Goal: Task Accomplishment & Management: Manage account settings

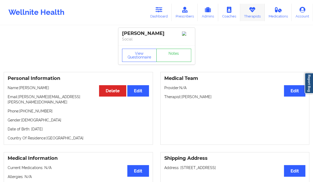
click at [254, 17] on link "Therapists" at bounding box center [252, 12] width 25 height 17
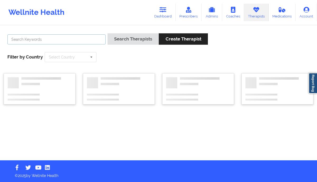
click at [83, 40] on input "text" at bounding box center [56, 39] width 98 height 10
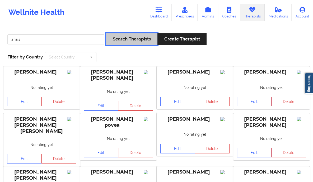
click at [122, 41] on button "Search Therapists" at bounding box center [131, 38] width 51 height 11
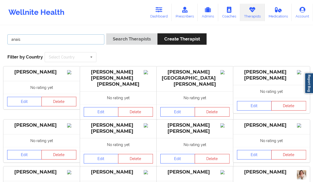
click at [85, 43] on input "anais" at bounding box center [55, 39] width 97 height 10
type input "[PERSON_NAME]"
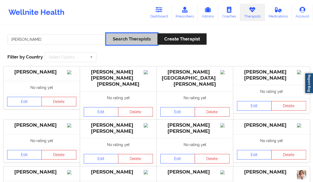
click at [136, 37] on button "Search Therapists" at bounding box center [131, 38] width 51 height 11
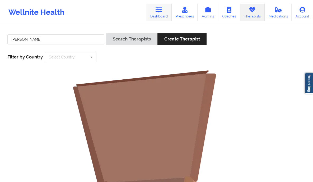
click at [160, 10] on icon at bounding box center [159, 10] width 7 height 6
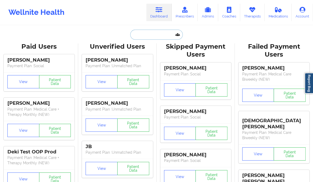
click at [144, 33] on input "text" at bounding box center [156, 35] width 52 height 10
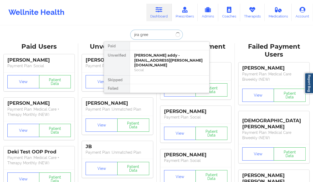
type input "jira green"
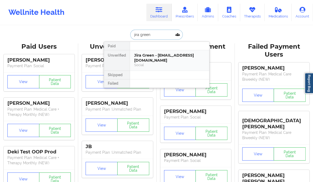
click at [146, 63] on div "Social" at bounding box center [169, 65] width 71 height 4
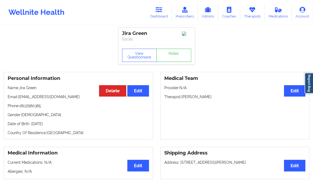
drag, startPoint x: 213, startPoint y: 98, endPoint x: 182, endPoint y: 98, distance: 31.2
click at [182, 98] on p "Therapist: [PERSON_NAME]" at bounding box center [234, 96] width 141 height 5
copy p "[PERSON_NAME]"
click at [259, 14] on link "Therapists" at bounding box center [252, 12] width 25 height 17
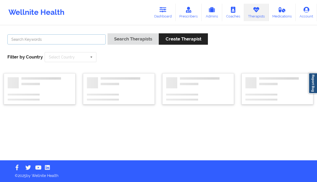
click at [69, 43] on input "text" at bounding box center [56, 39] width 98 height 10
paste input "[PERSON_NAME]"
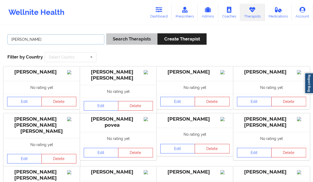
type input "[PERSON_NAME]"
click at [147, 41] on button "Search Therapists" at bounding box center [131, 38] width 51 height 11
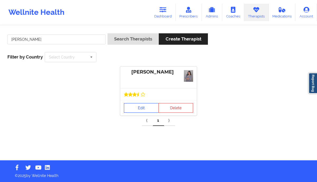
click at [145, 108] on link "Edit" at bounding box center [141, 108] width 35 height 10
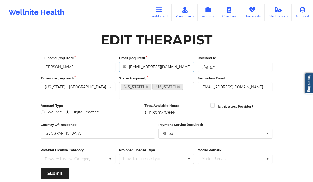
click at [149, 68] on input "[EMAIL_ADDRESS][DOMAIN_NAME]" at bounding box center [156, 67] width 75 height 10
click at [162, 10] on icon at bounding box center [159, 10] width 7 height 6
